Goal: Task Accomplishment & Management: Use online tool/utility

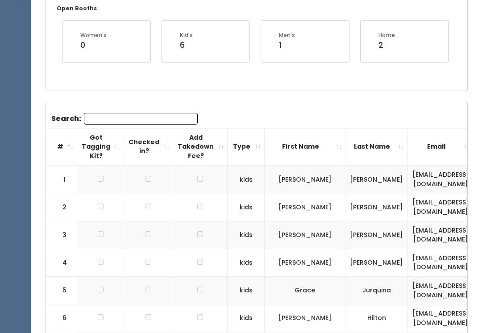
scroll to position [191, 0]
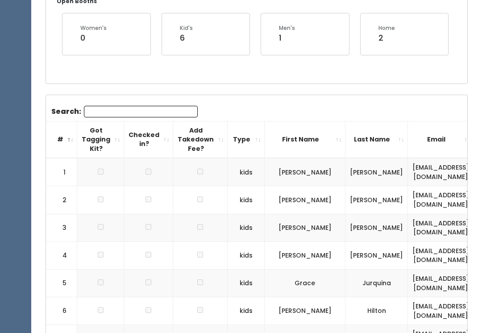
click at [438, 309] on td "hiltonmaddie@gmail.com" at bounding box center [441, 311] width 66 height 28
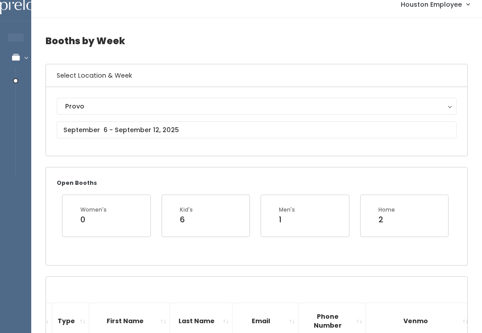
scroll to position [0, 0]
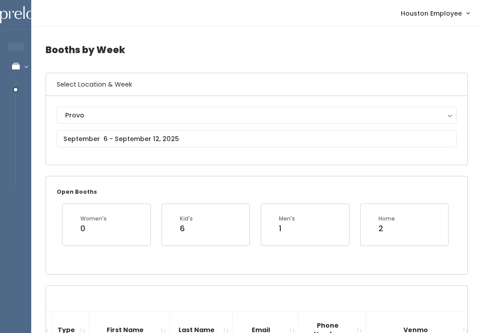
click at [452, 113] on button "Provo" at bounding box center [257, 115] width 400 height 17
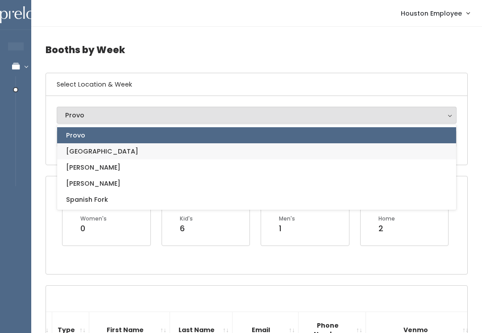
click at [129, 147] on link "[GEOGRAPHIC_DATA]" at bounding box center [256, 151] width 399 height 16
select select "5"
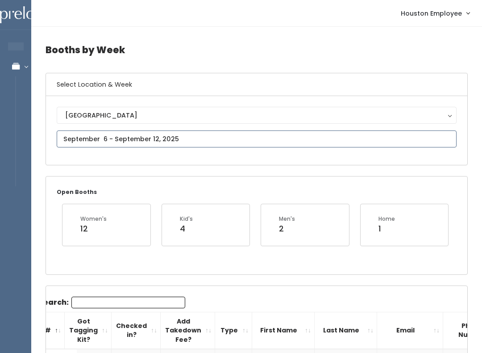
click at [364, 145] on input "text" at bounding box center [257, 138] width 400 height 17
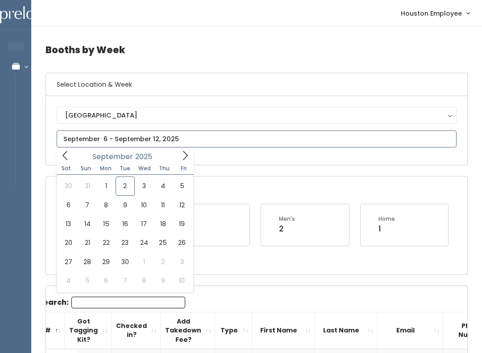
type input "[DATE] to [DATE]"
